Goal: Information Seeking & Learning: Learn about a topic

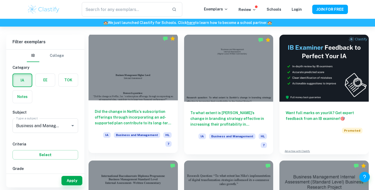
scroll to position [141, 0]
click at [144, 113] on h6 "Did the change in Netflix's subscription offerings through incorporating an ad-…" at bounding box center [133, 117] width 77 height 17
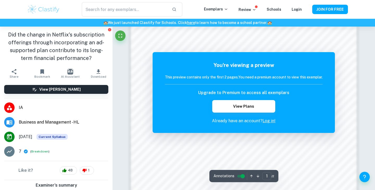
scroll to position [150, 0]
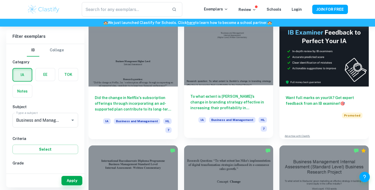
scroll to position [145, 0]
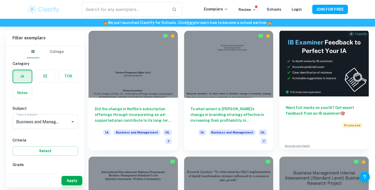
click at [327, 105] on h6 "Want full marks on your IA ? Get expert feedback from an IB examiner! 🎯" at bounding box center [324, 110] width 77 height 11
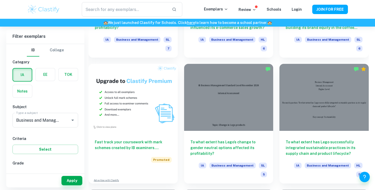
scroll to position [322, 0]
